Goal: Task Accomplishment & Management: Use online tool/utility

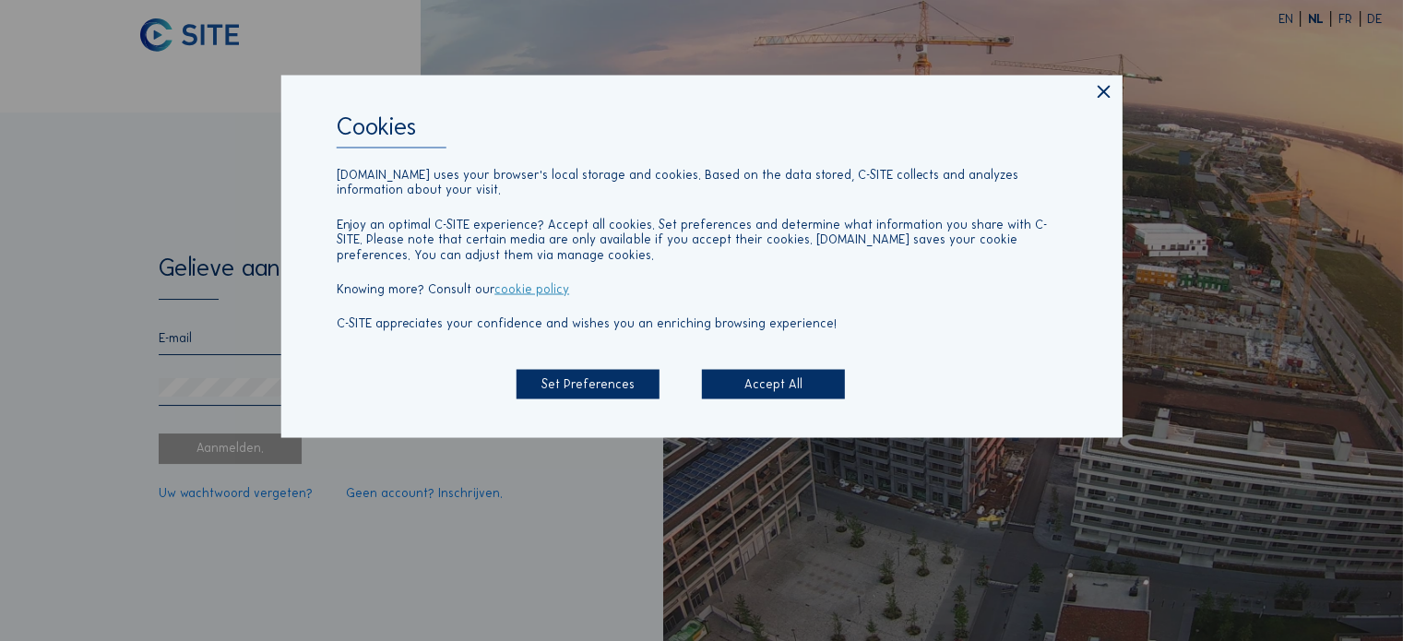
click at [753, 383] on div "Accept All" at bounding box center [773, 384] width 143 height 30
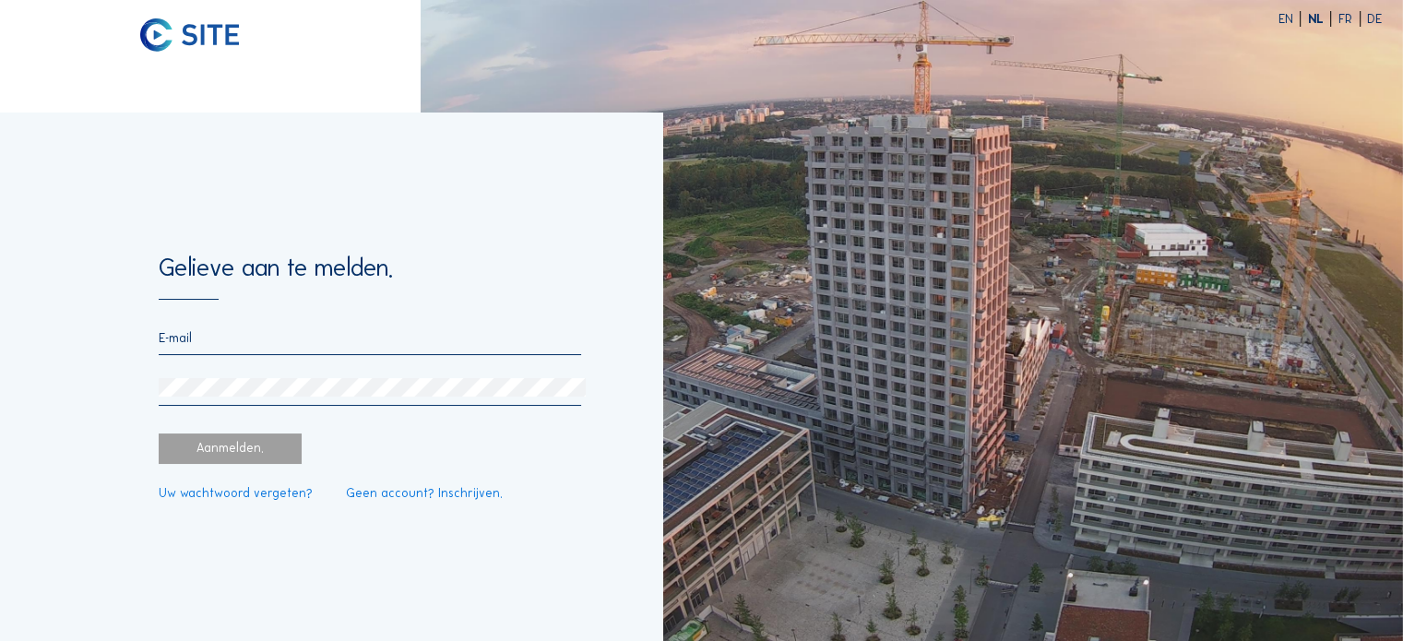
click at [483, 328] on form "Gelieve aan te melden. Aanmelden. Uw wachtwoord vergeten? Geen account? Inschri…" at bounding box center [370, 377] width 423 height 245
click at [483, 342] on input "email" at bounding box center [370, 338] width 423 height 16
click at [264, 452] on div "Aanmelden." at bounding box center [230, 449] width 143 height 30
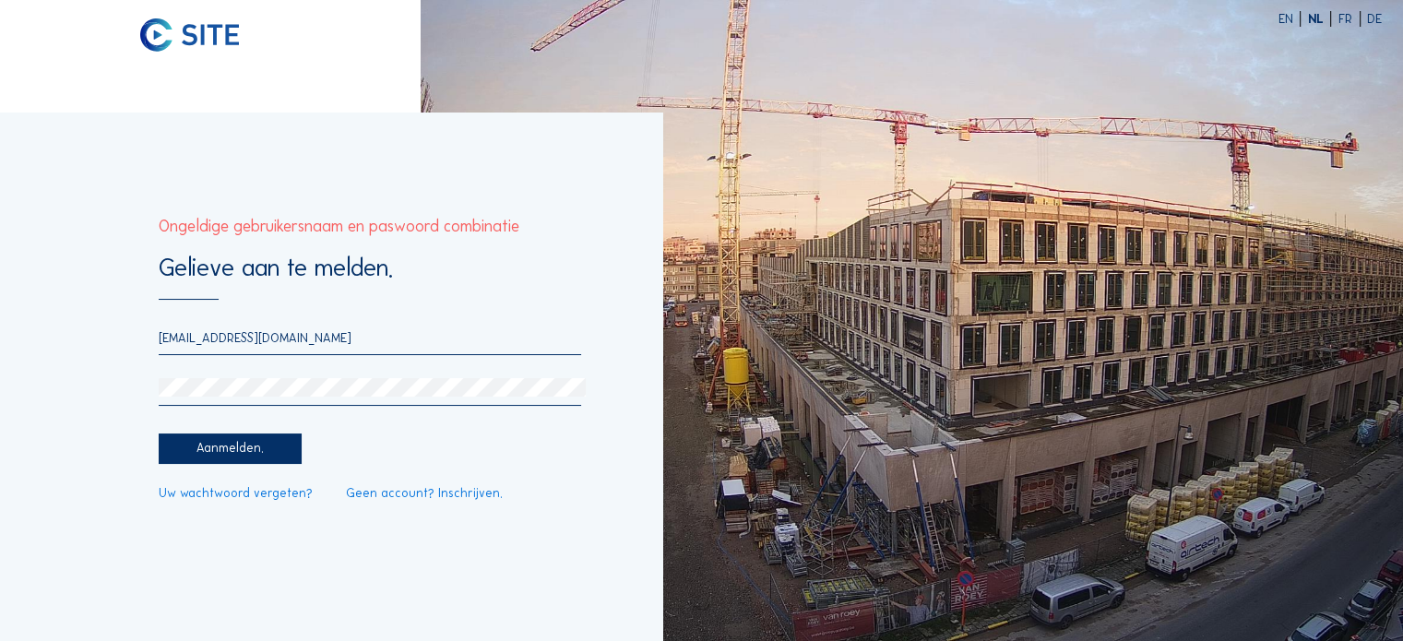
click at [180, 341] on input "[EMAIL_ADDRESS][DOMAIN_NAME]" at bounding box center [370, 338] width 423 height 16
type input "[EMAIL_ADDRESS][DOMAIN_NAME]"
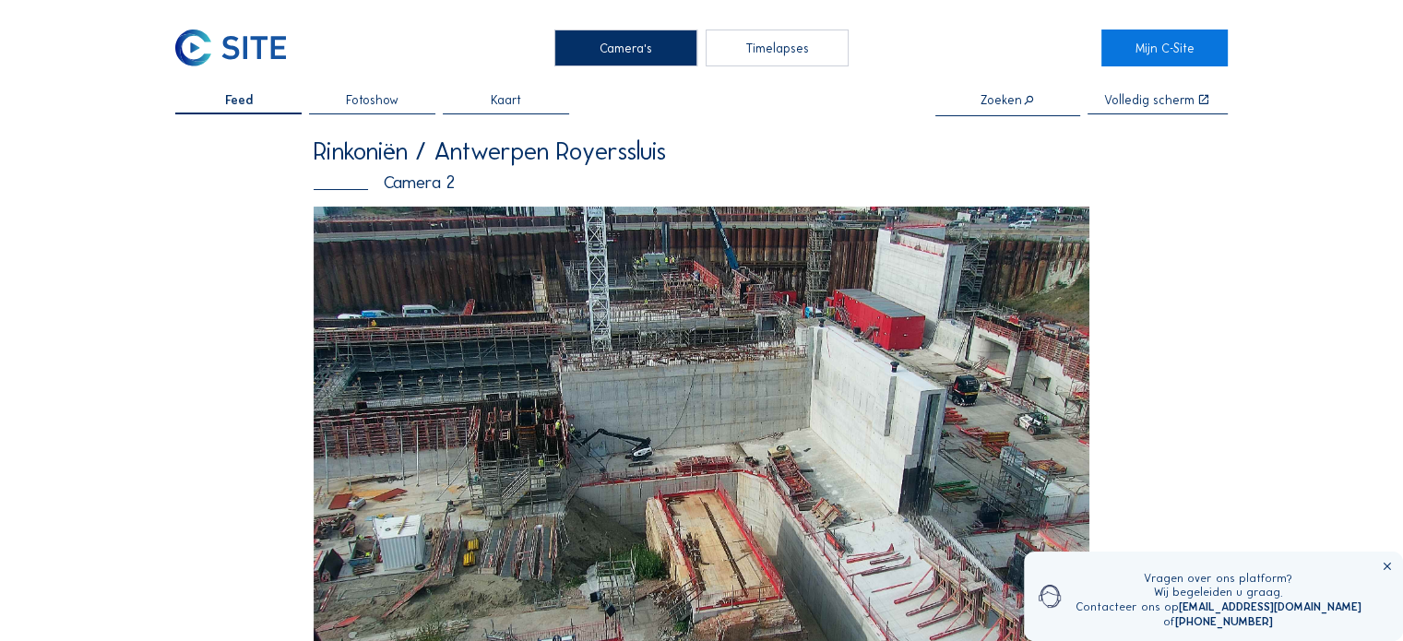
click at [755, 44] on div "Timelapses" at bounding box center [777, 48] width 143 height 37
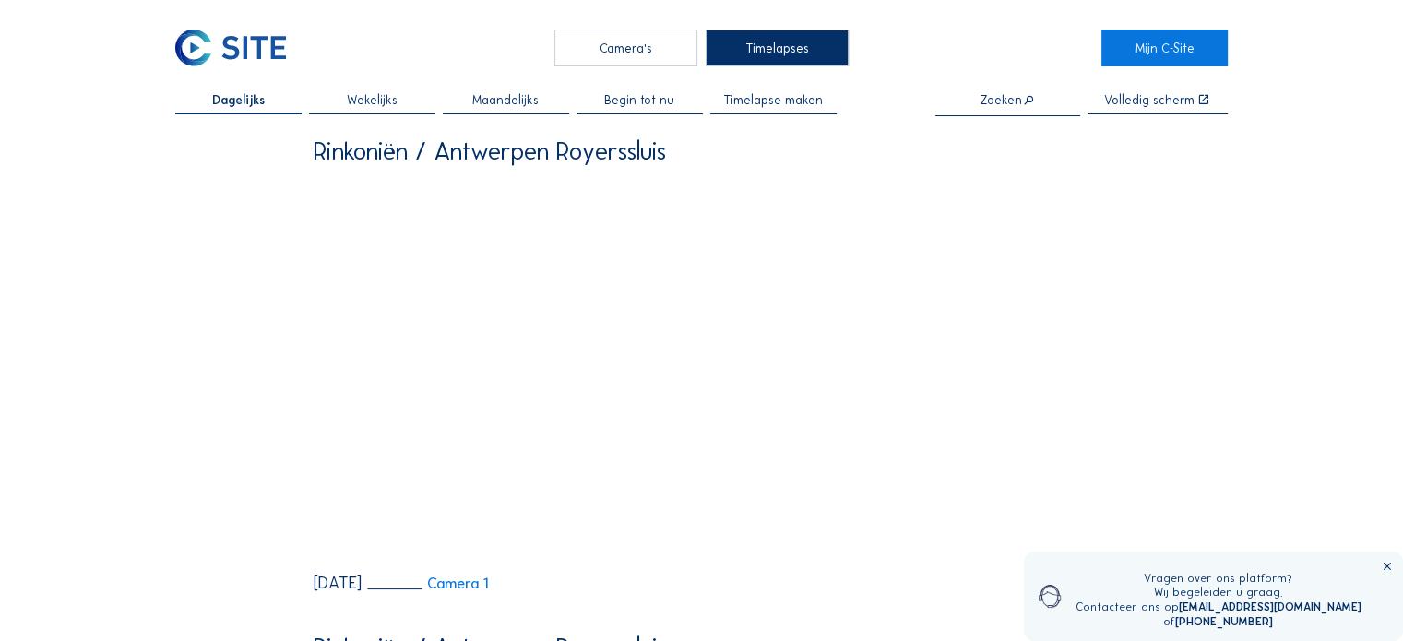
drag, startPoint x: 665, startPoint y: 104, endPoint x: 612, endPoint y: 105, distance: 53.5
click at [665, 103] on span "Begin tot nu" at bounding box center [639, 100] width 70 height 13
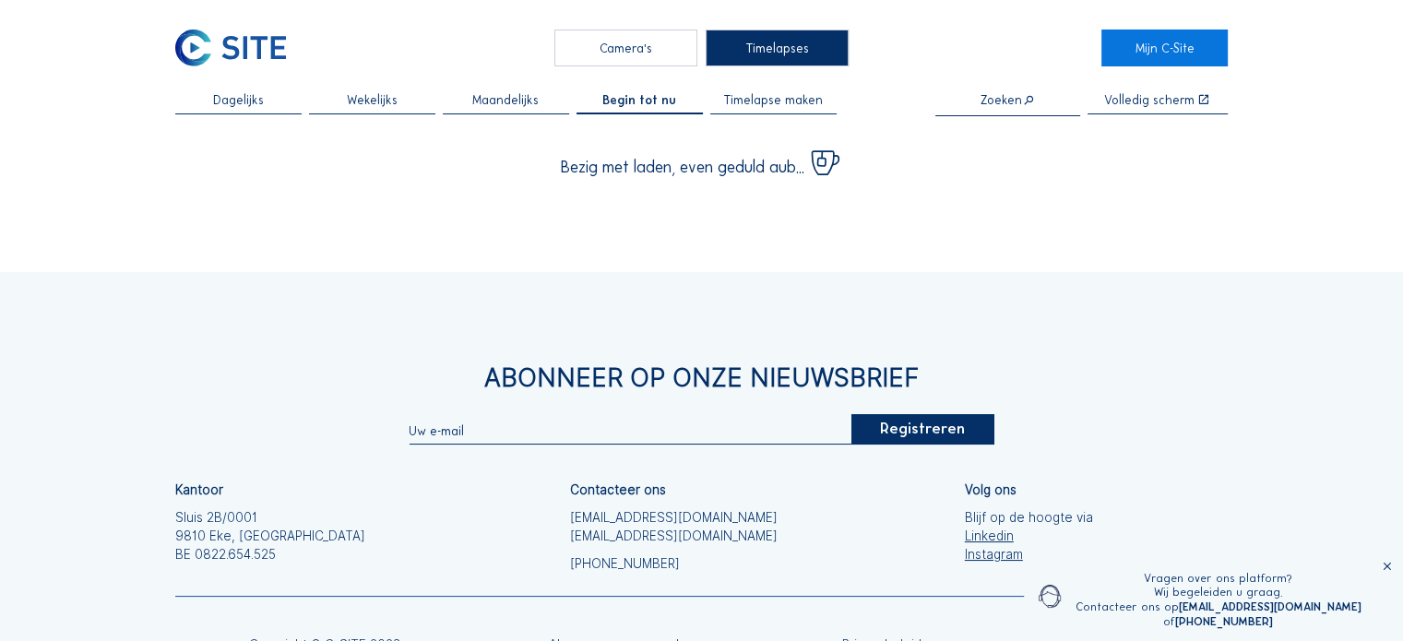
click at [531, 105] on span "Maandelijks" at bounding box center [505, 100] width 66 height 13
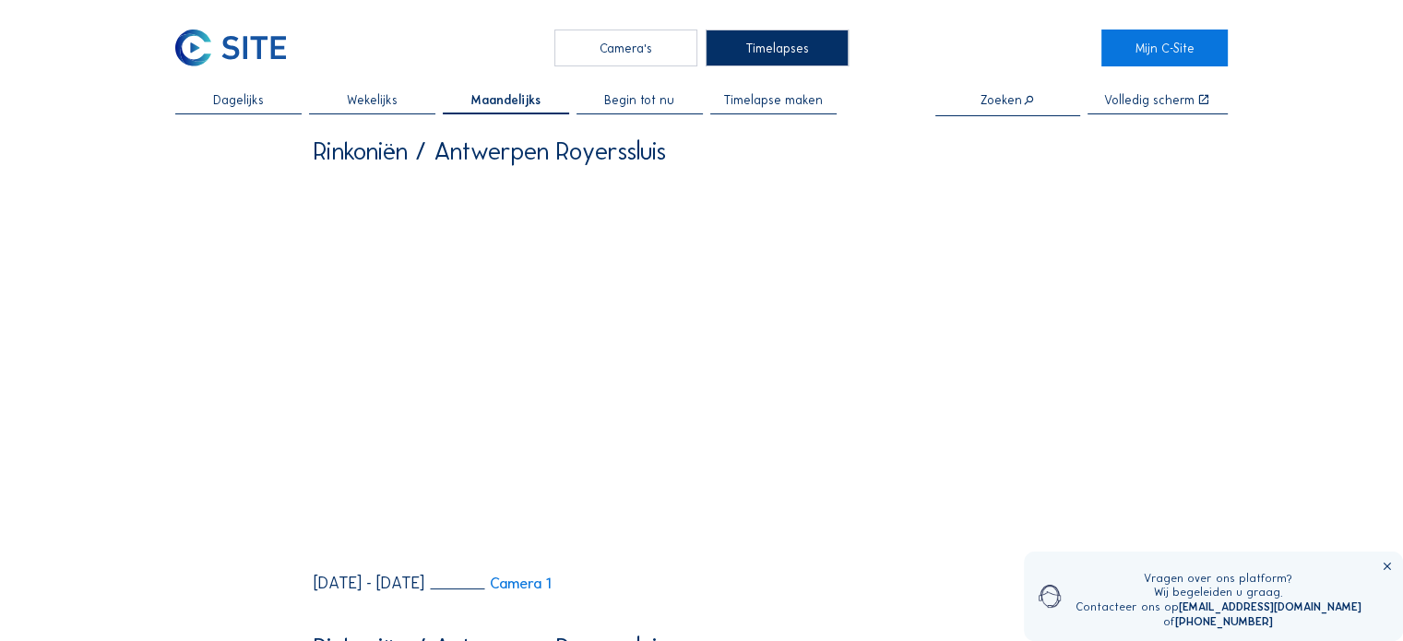
click at [405, 105] on div "Wekelijks" at bounding box center [372, 104] width 126 height 21
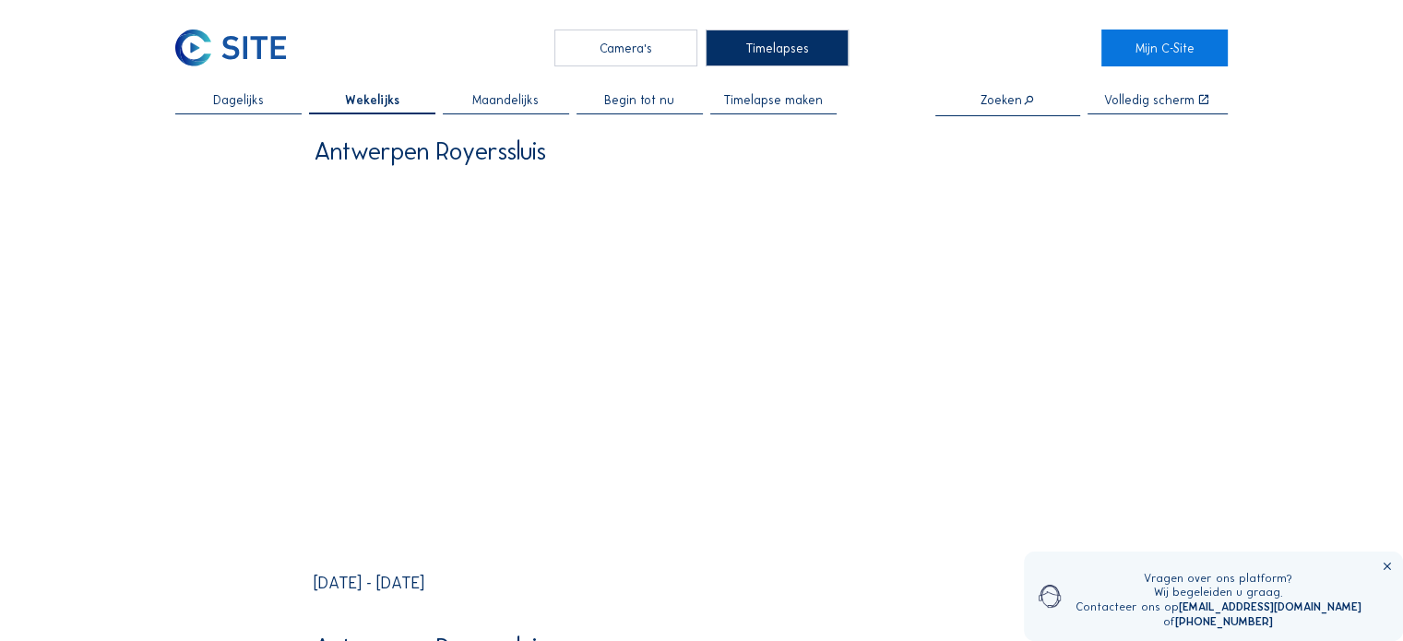
click at [760, 94] on span "Timelapse maken" at bounding box center [773, 100] width 100 height 13
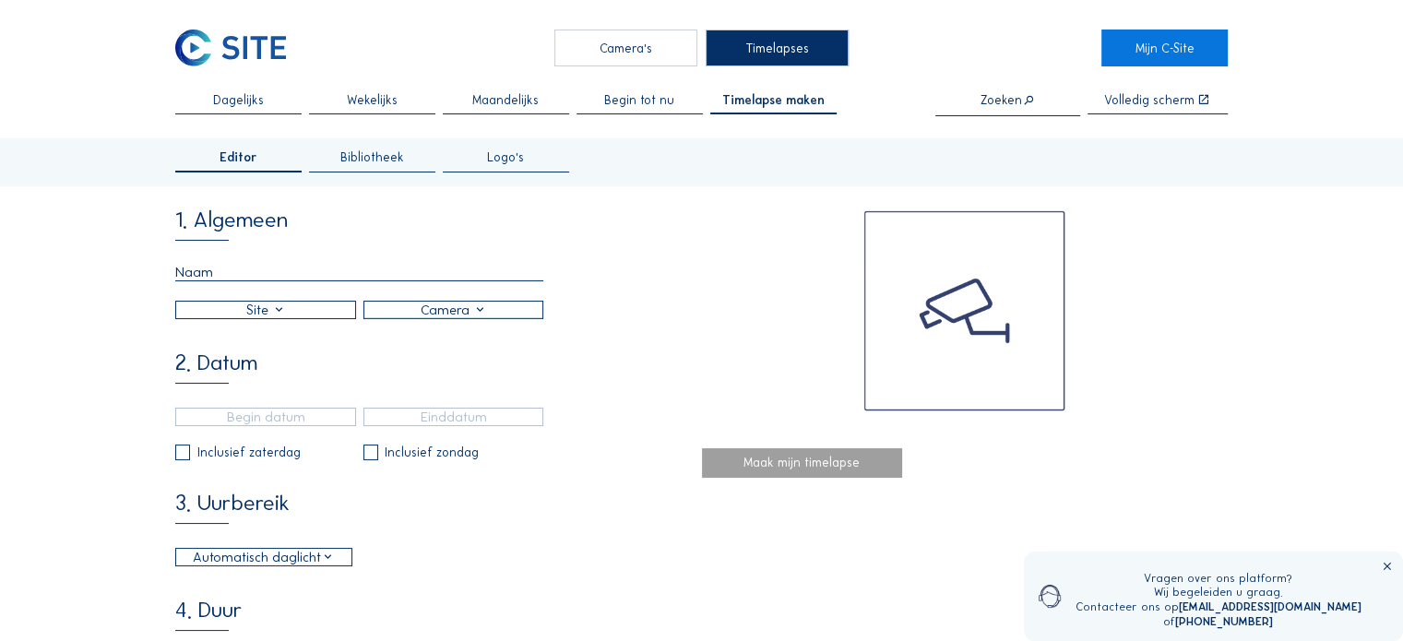
scroll to position [92, 0]
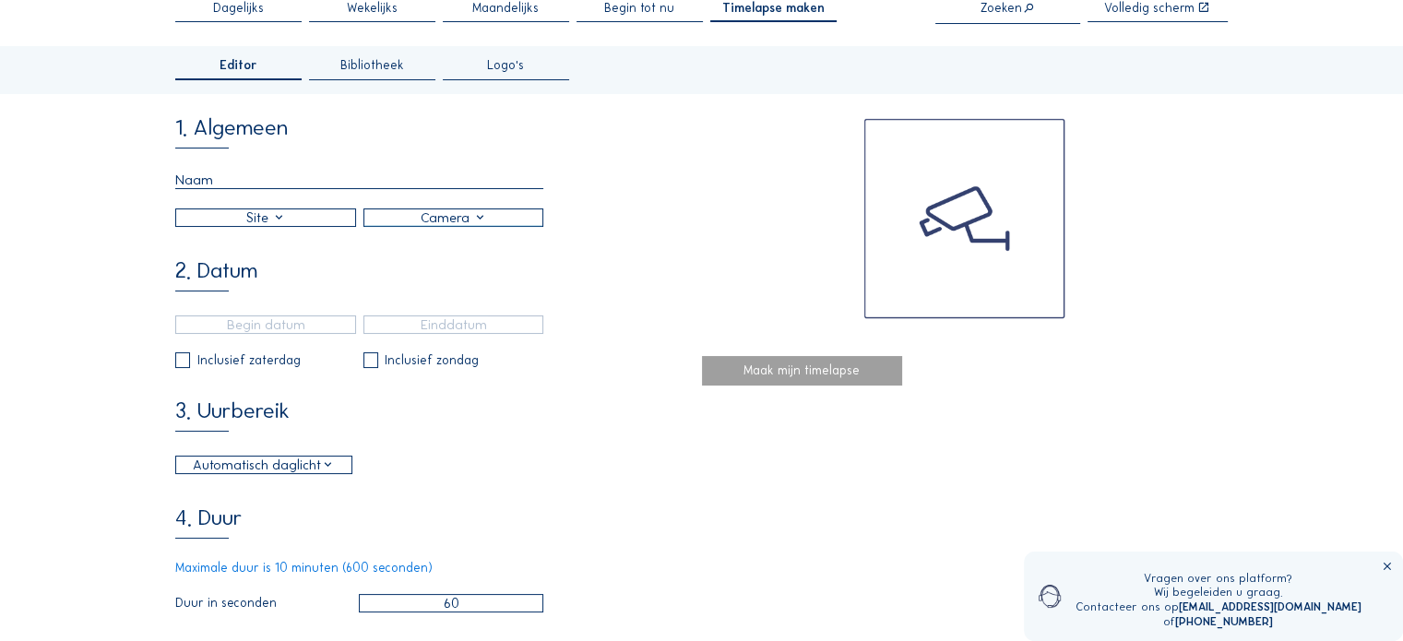
click at [489, 235] on div "1. Algemeen 2. Datum Inclusief zaterdag Inclusief zondag 3. Uurbereik Automatis…" at bounding box center [438, 498] width 526 height 765
click at [482, 221] on div at bounding box center [453, 217] width 179 height 17
click at [626, 205] on div "1. Algemeen" at bounding box center [438, 171] width 526 height 111
click at [280, 217] on div at bounding box center [265, 217] width 179 height 17
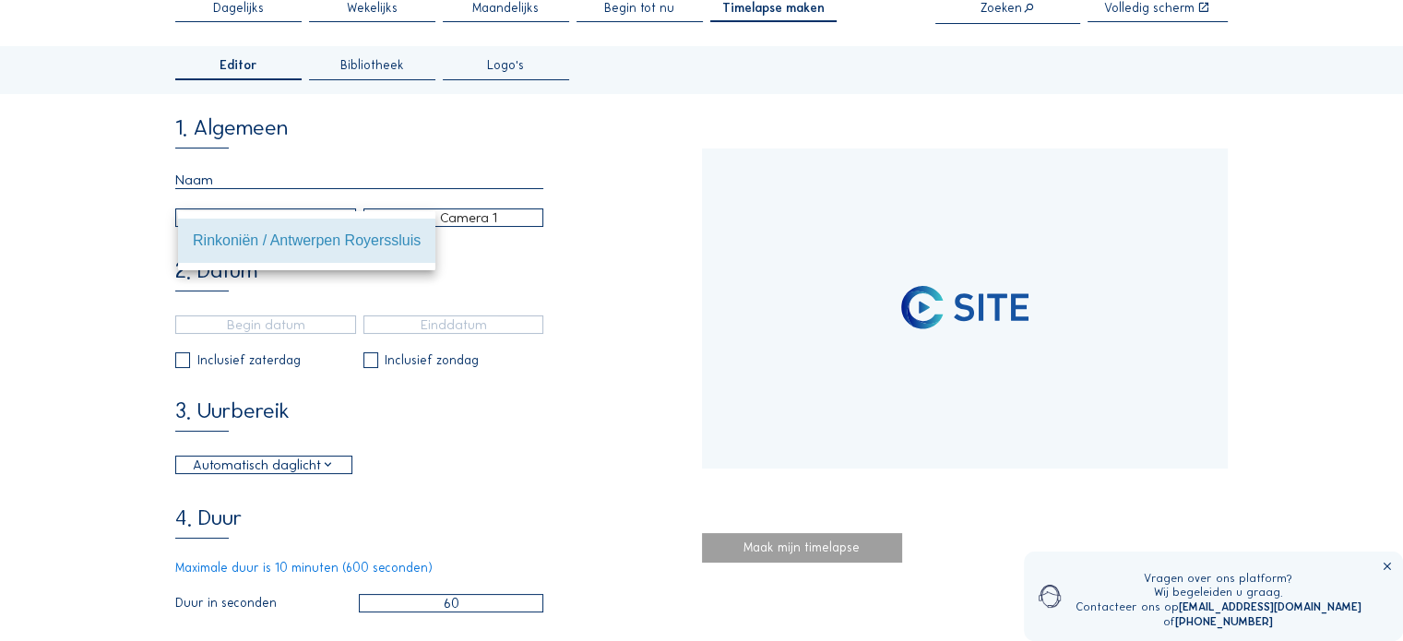
type input "[DATE] 11:30"
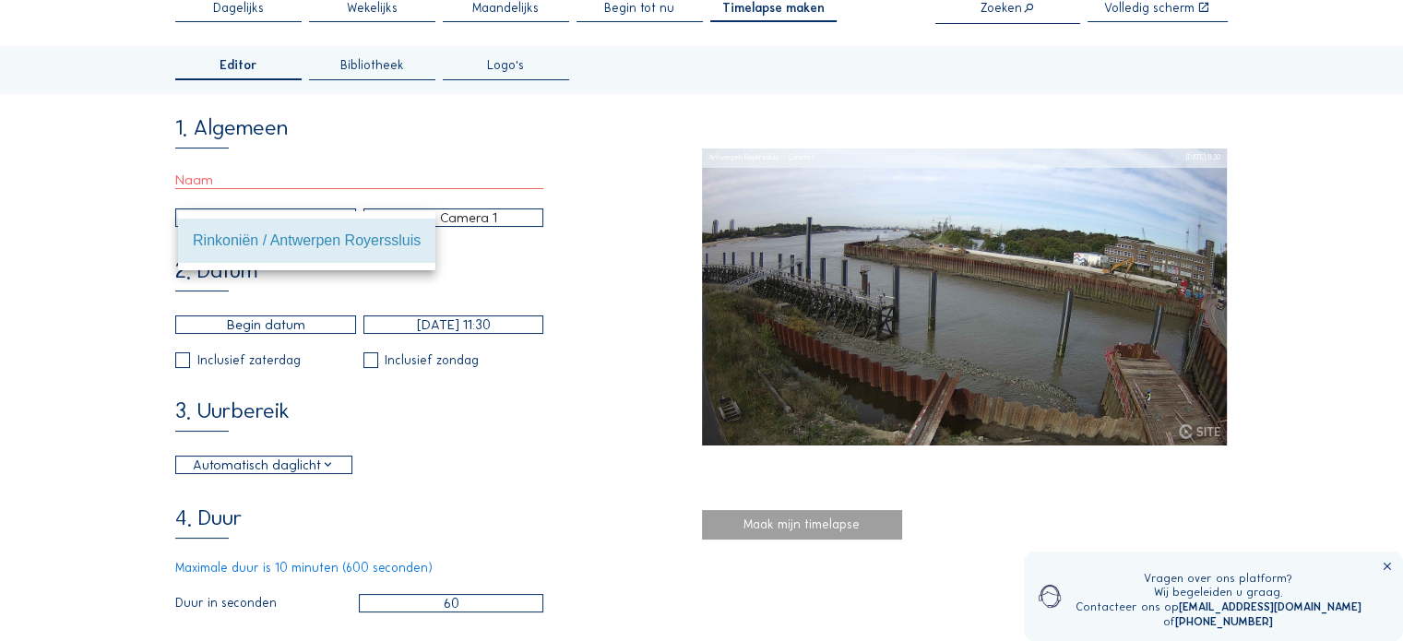
click at [538, 219] on div "Camera 1" at bounding box center [453, 217] width 179 height 17
